Goal: Task Accomplishment & Management: Complete application form

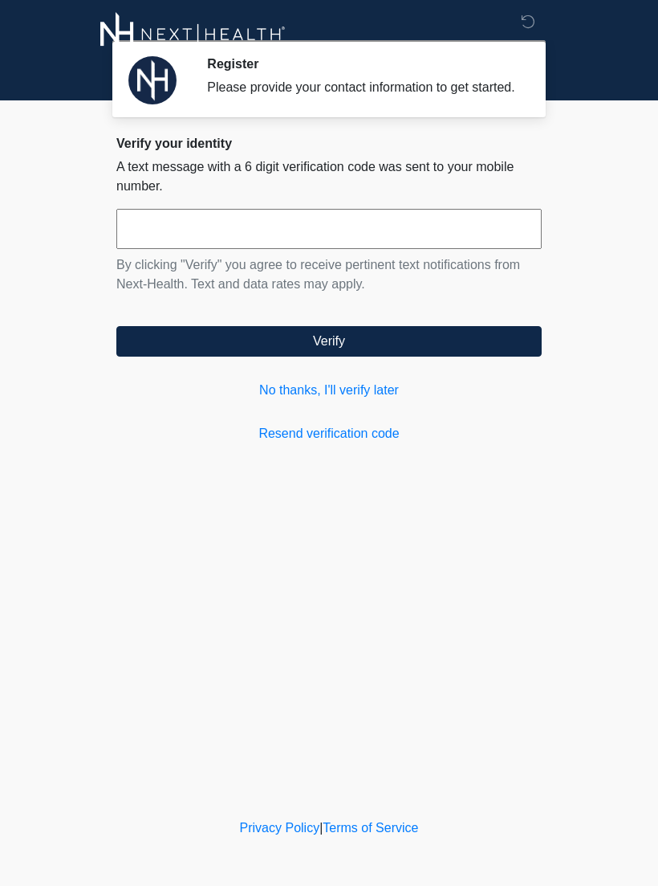
click at [162, 239] on input "text" at bounding box center [328, 229] width 425 height 40
type input "*"
type input "******"
click at [418, 356] on button "Verify" at bounding box center [328, 341] width 425 height 31
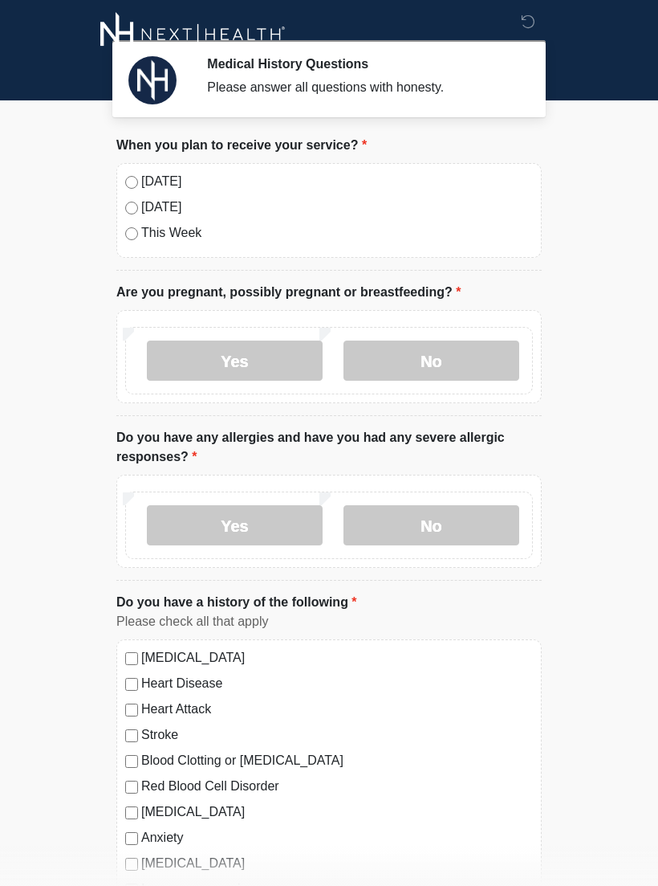
click at [411, 373] on label "No" at bounding box center [432, 360] width 176 height 40
click at [417, 514] on label "No" at bounding box center [432, 525] width 176 height 40
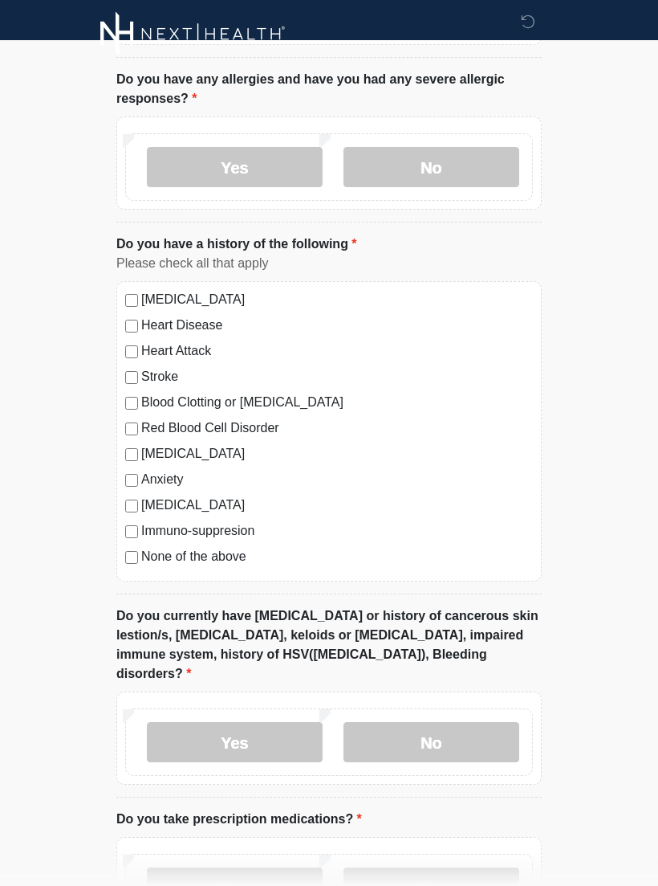
scroll to position [359, 0]
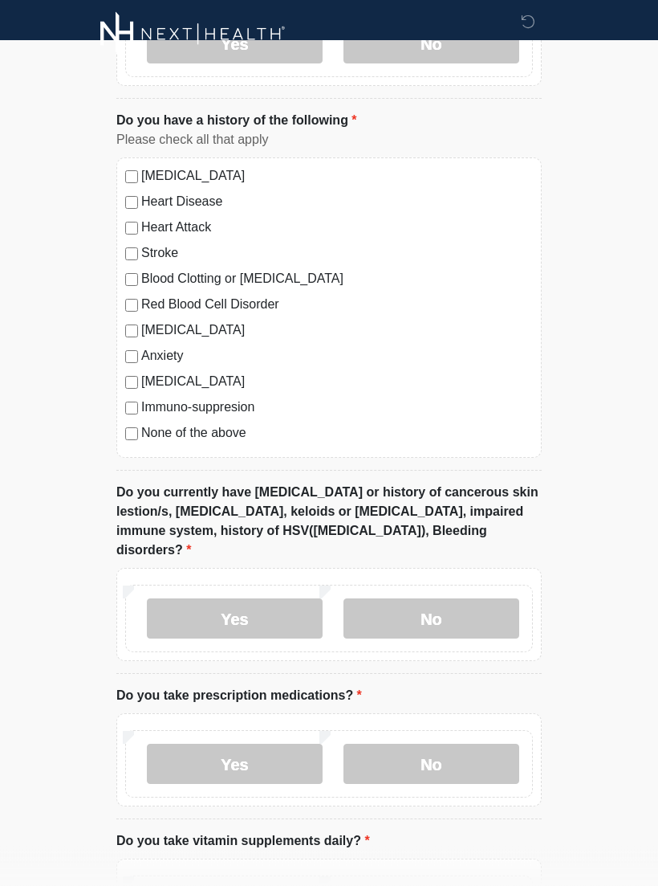
click at [187, 599] on label "Yes" at bounding box center [235, 619] width 176 height 40
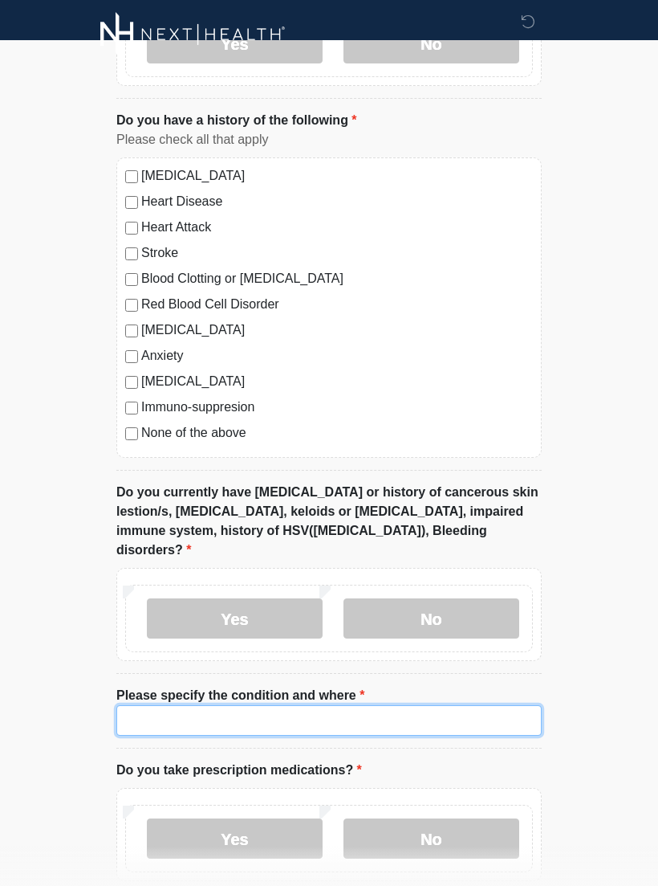
click at [475, 705] on input "Please specify the condition and where" at bounding box center [328, 720] width 425 height 31
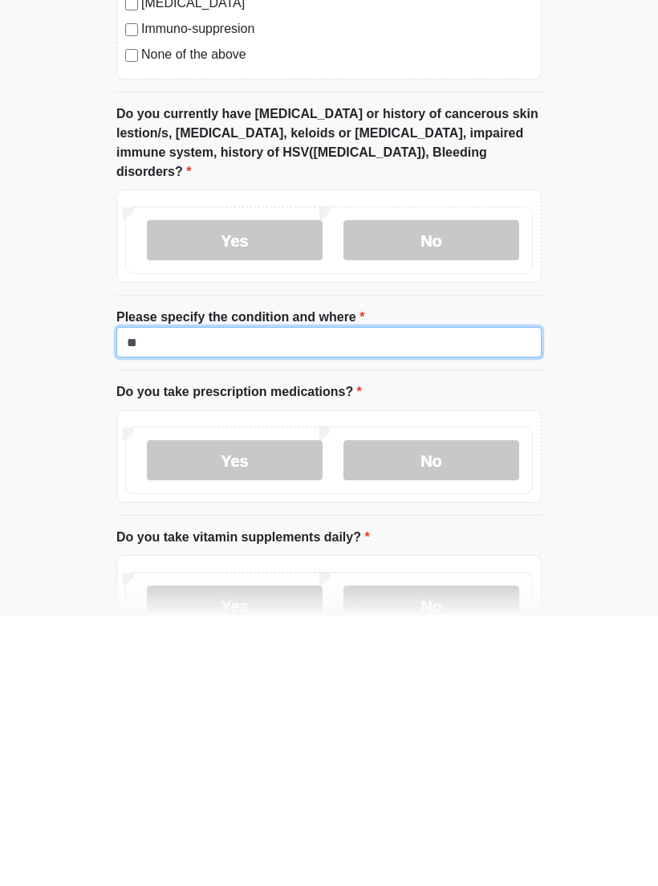
type input "*"
type input "**********"
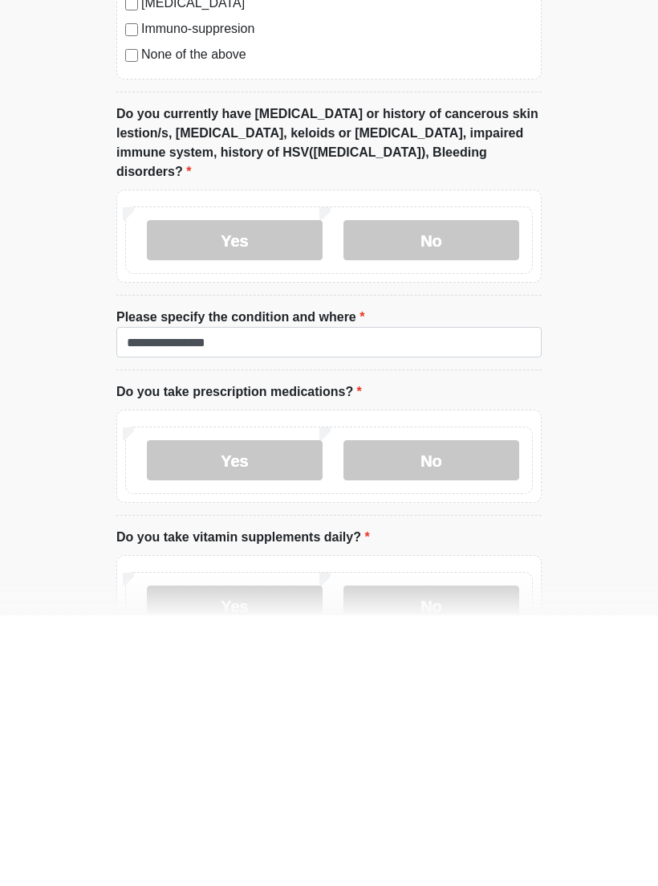
click at [455, 710] on label "No" at bounding box center [432, 730] width 176 height 40
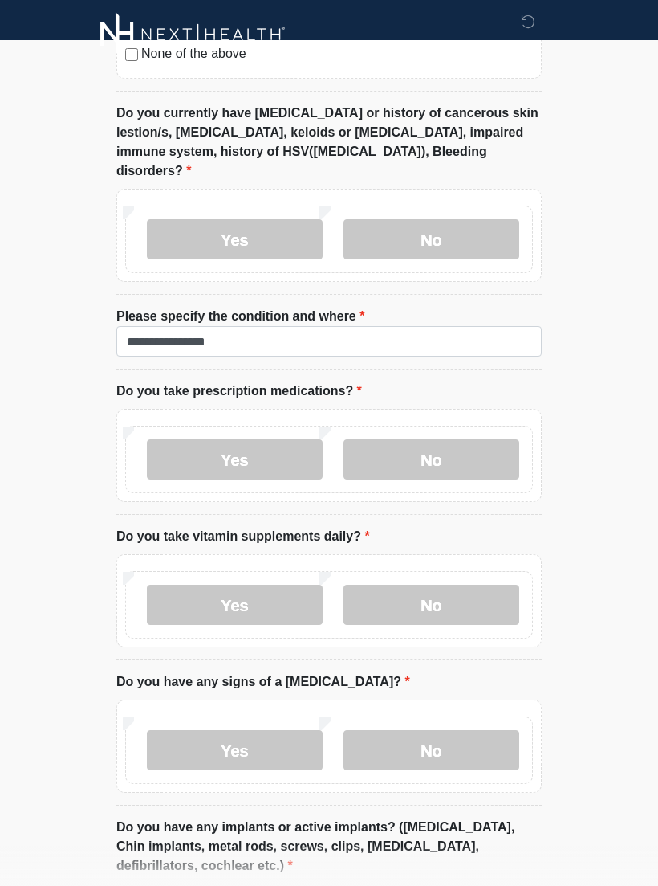
click at [450, 584] on label "No" at bounding box center [432, 604] width 176 height 40
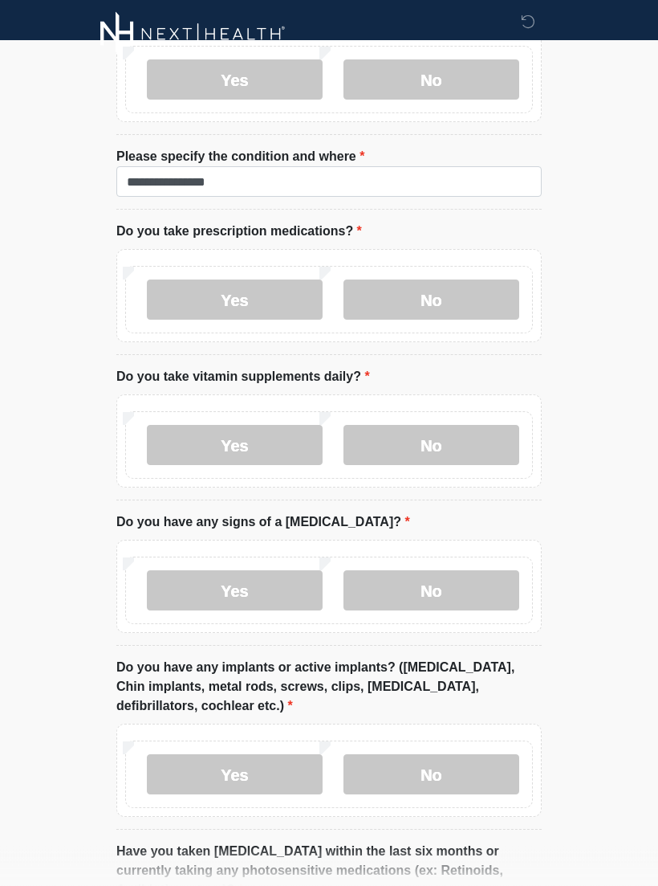
scroll to position [1031, 0]
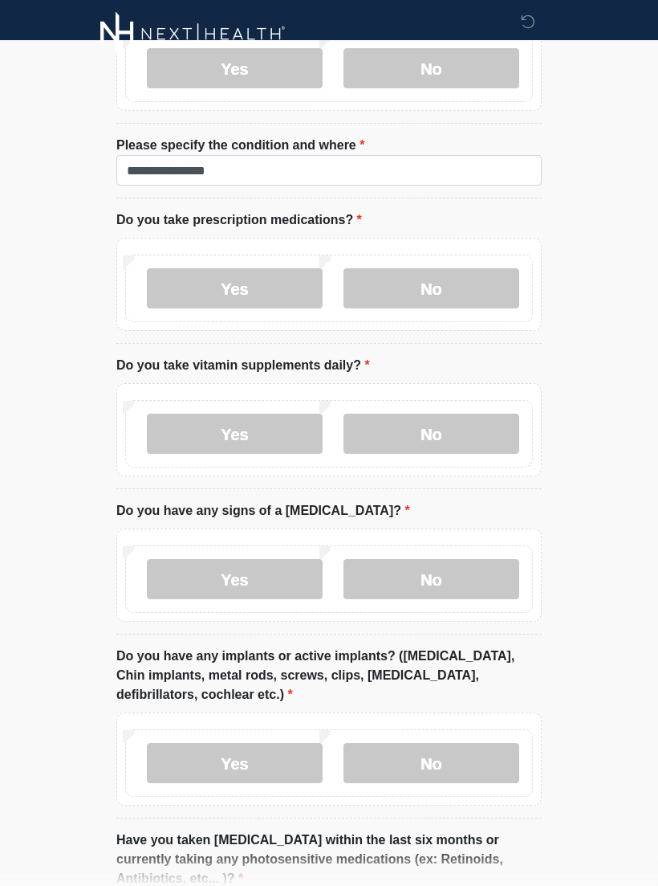
click at [453, 560] on label "No" at bounding box center [432, 580] width 176 height 40
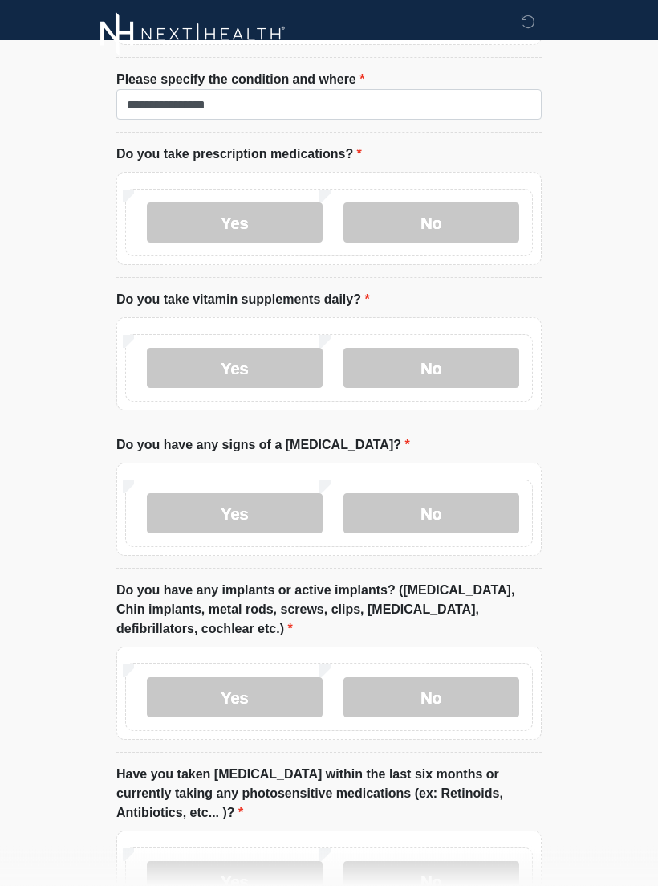
scroll to position [1228, 0]
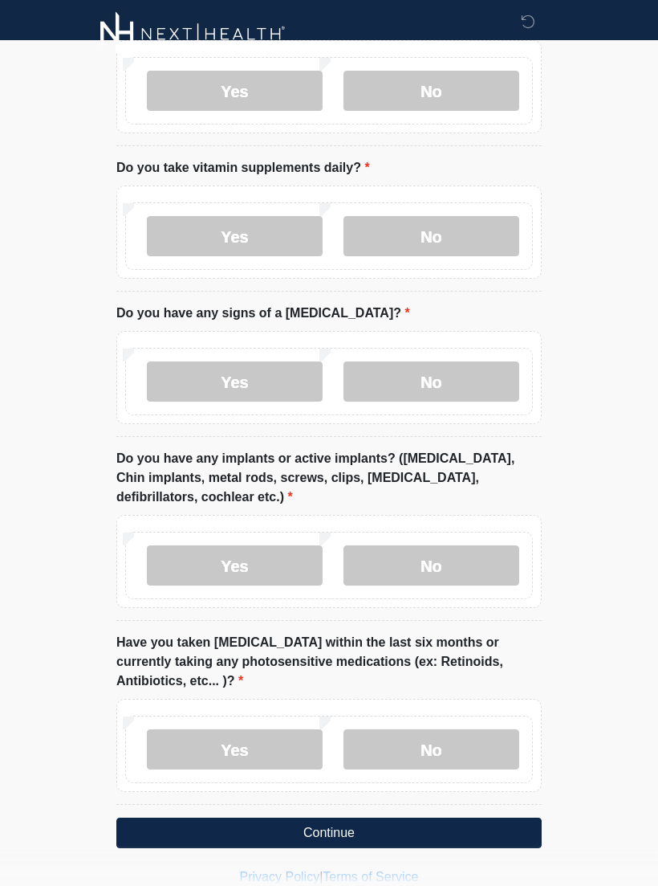
click at [458, 546] on label "No" at bounding box center [432, 566] width 176 height 40
click at [430, 730] on label "No" at bounding box center [432, 750] width 176 height 40
click at [344, 818] on button "Continue" at bounding box center [328, 833] width 425 height 31
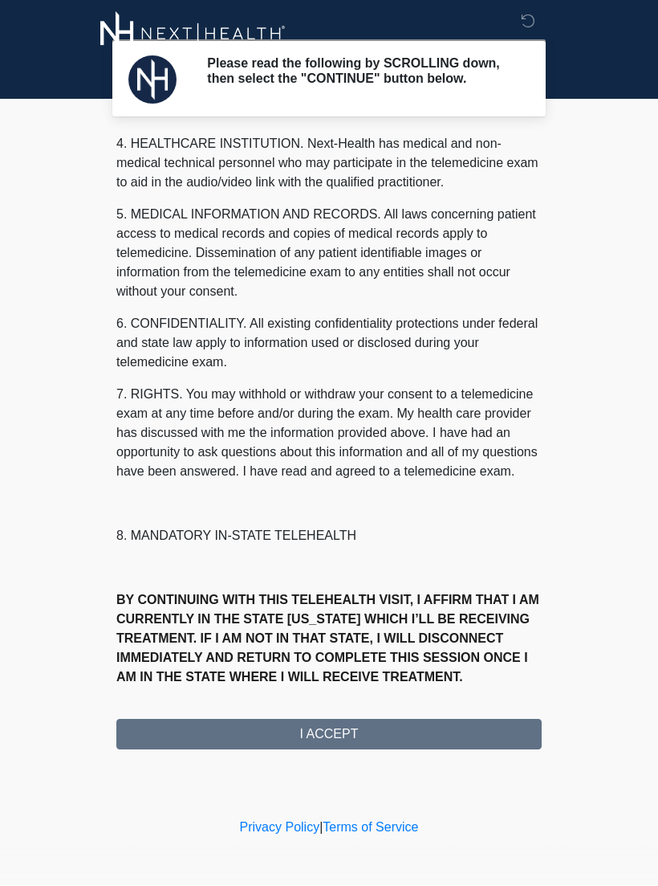
scroll to position [482, 0]
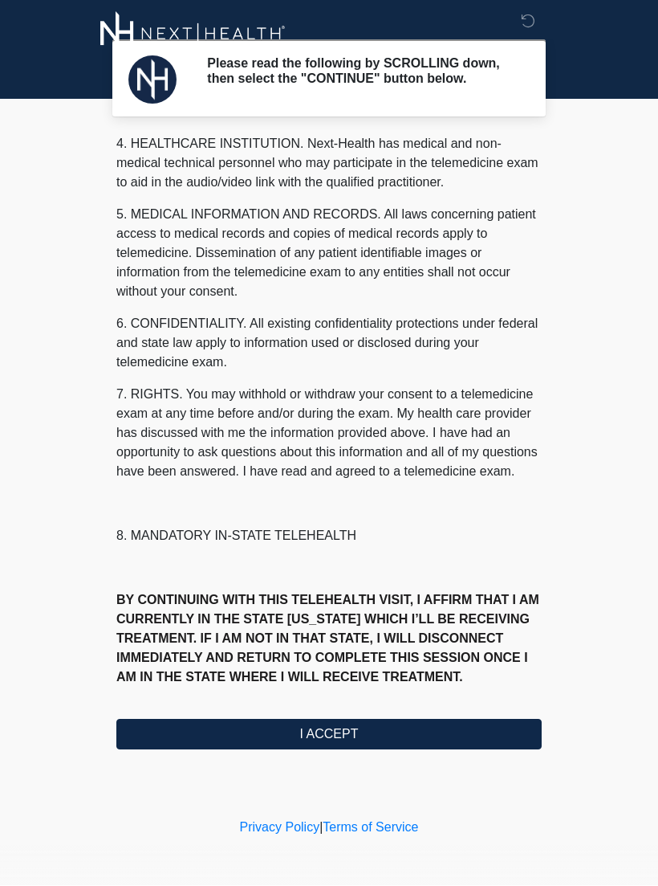
click at [218, 737] on button "I ACCEPT" at bounding box center [328, 734] width 425 height 31
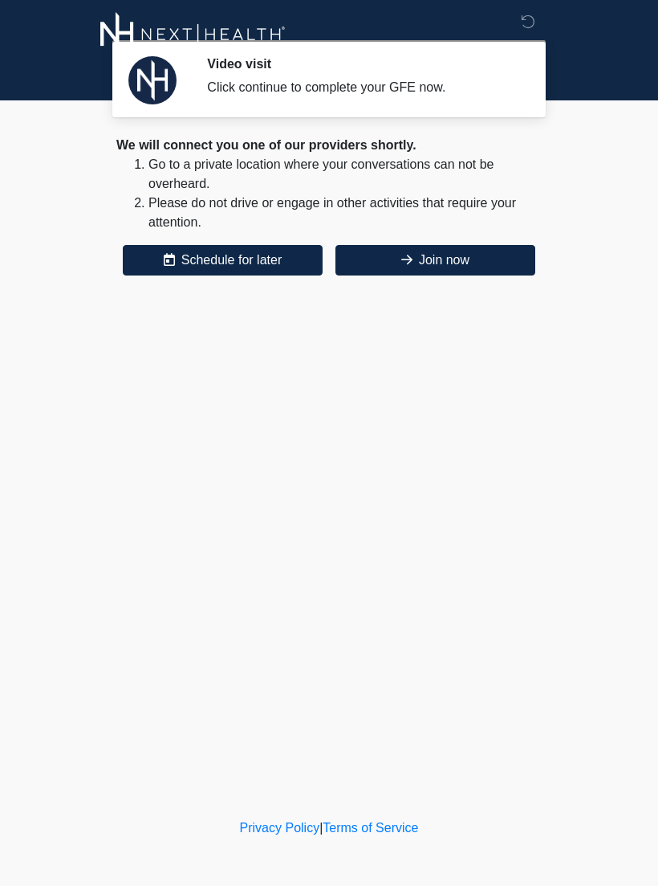
click at [478, 258] on button "Join now" at bounding box center [436, 260] width 200 height 31
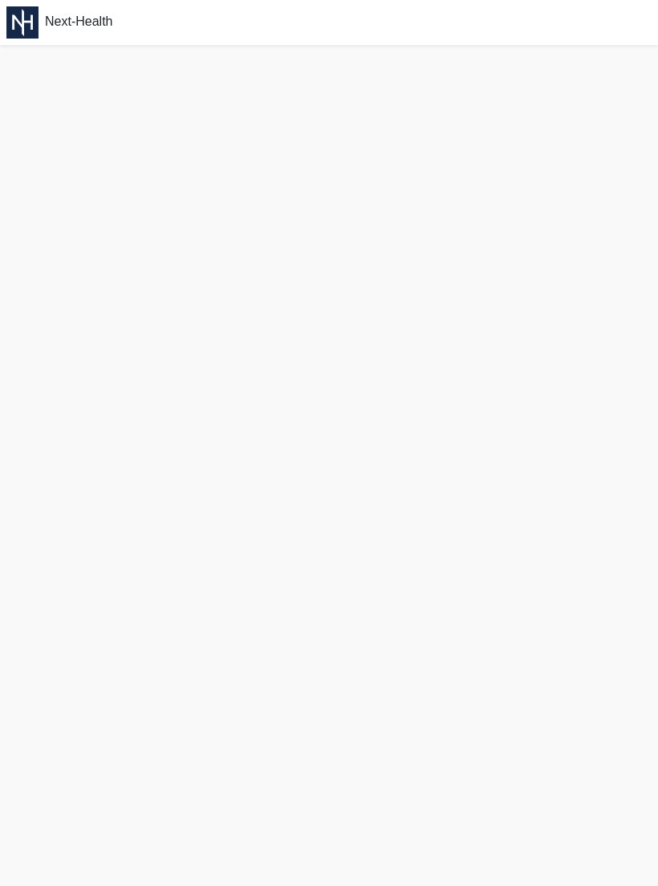
scroll to position [31, 0]
